Goal: Obtain resource: Obtain resource

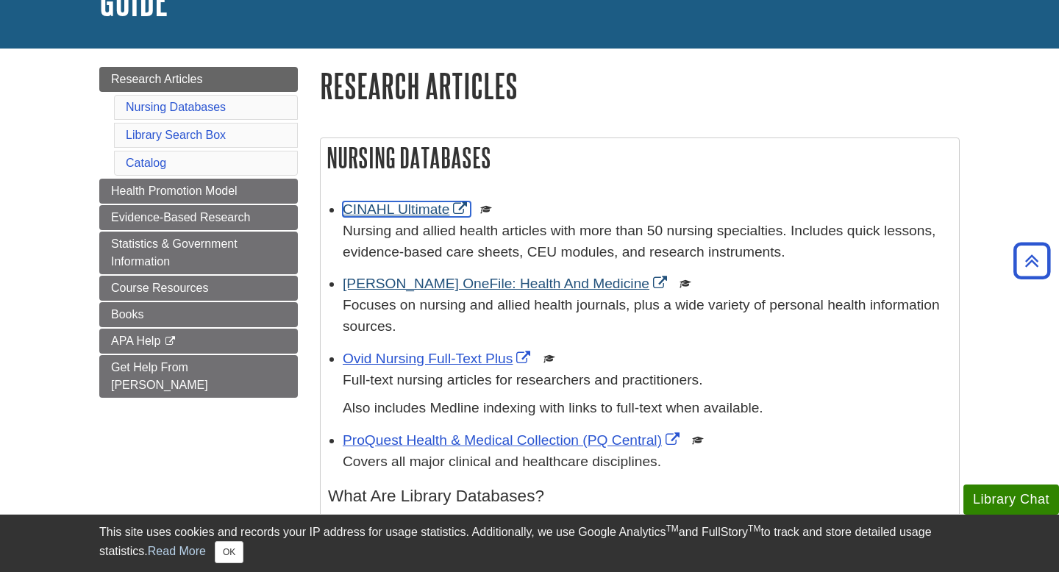
scroll to position [146, 0]
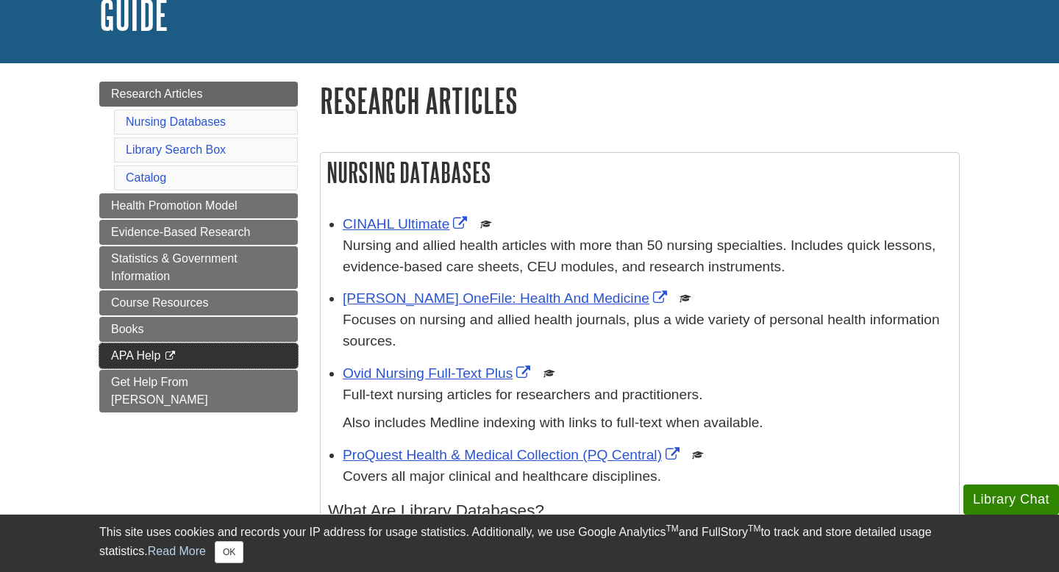
click at [185, 361] on link "APA Help This link opens in a new window" at bounding box center [198, 355] width 199 height 25
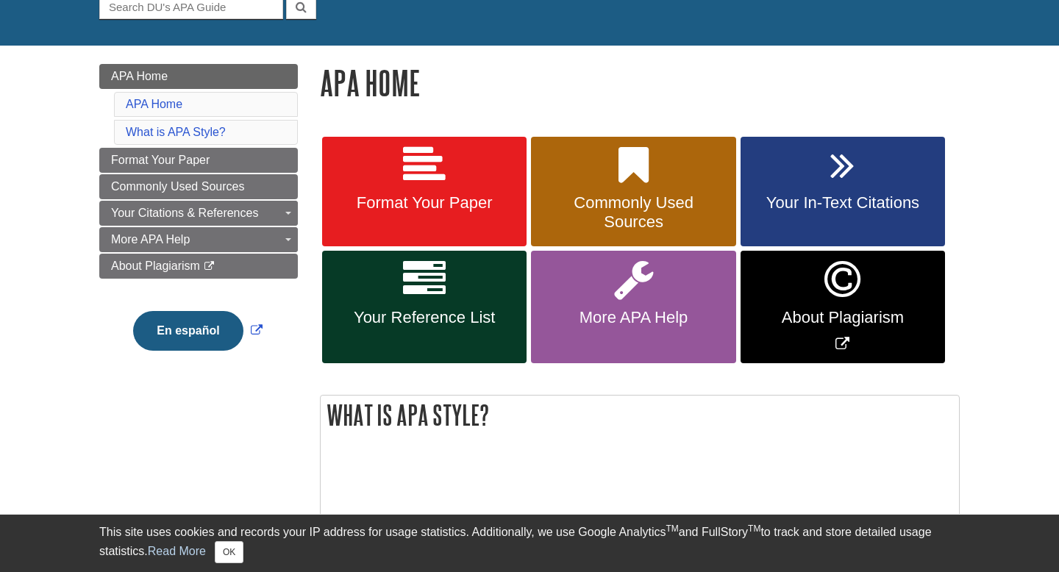
scroll to position [157, 0]
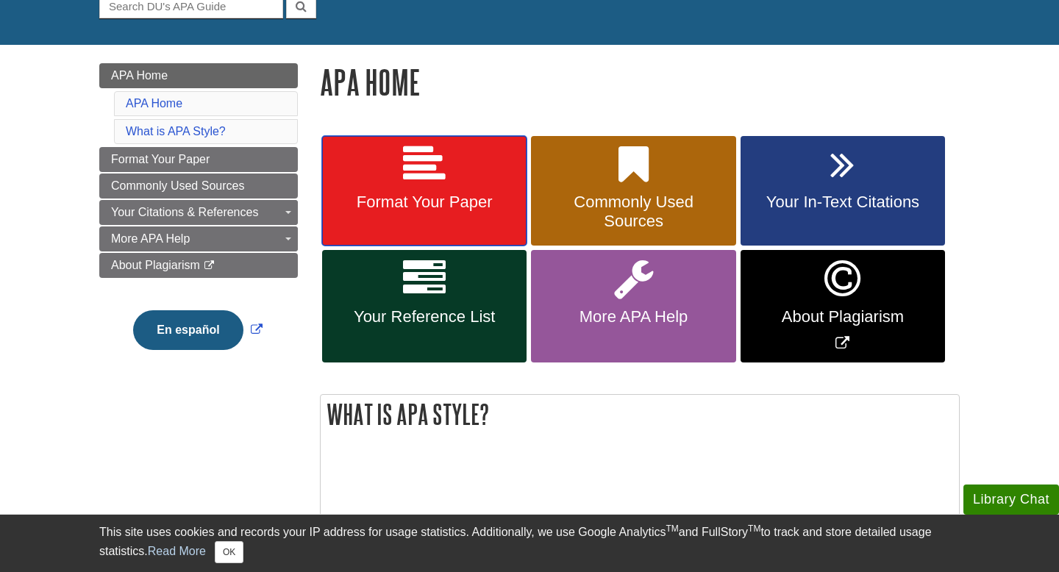
click at [384, 180] on link "Format Your Paper" at bounding box center [424, 191] width 204 height 110
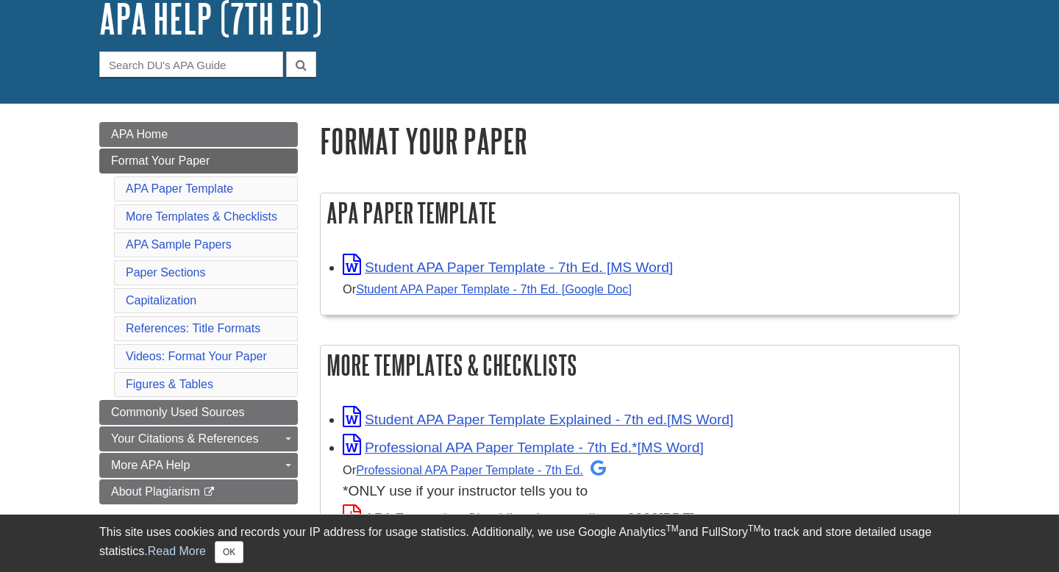
scroll to position [103, 0]
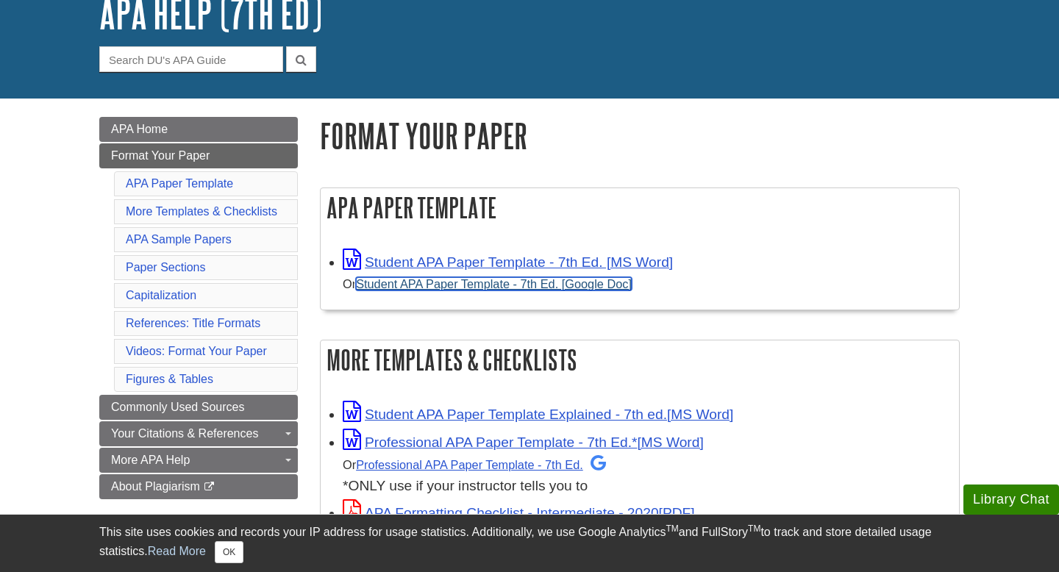
click at [449, 282] on link "Student APA Paper Template - 7th Ed. [Google Doc]" at bounding box center [494, 283] width 276 height 13
